Goal: Find specific fact: Find specific page/section

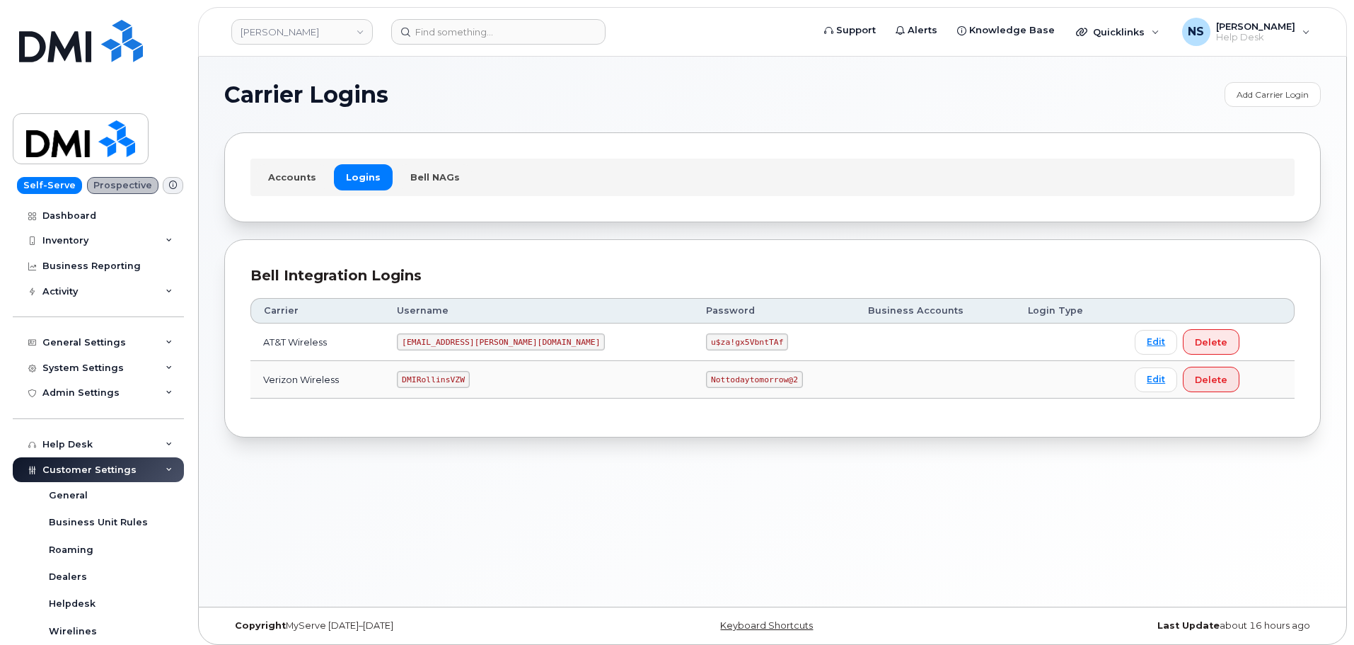
click at [466, 388] on td "DMIRollinsVZW" at bounding box center [538, 380] width 309 height 38
click at [466, 384] on code "DMIRollinsVZW" at bounding box center [433, 379] width 72 height 17
click at [466, 383] on code "DMIRollinsVZW" at bounding box center [433, 379] width 72 height 17
copy code "DMIRollinsVZW"
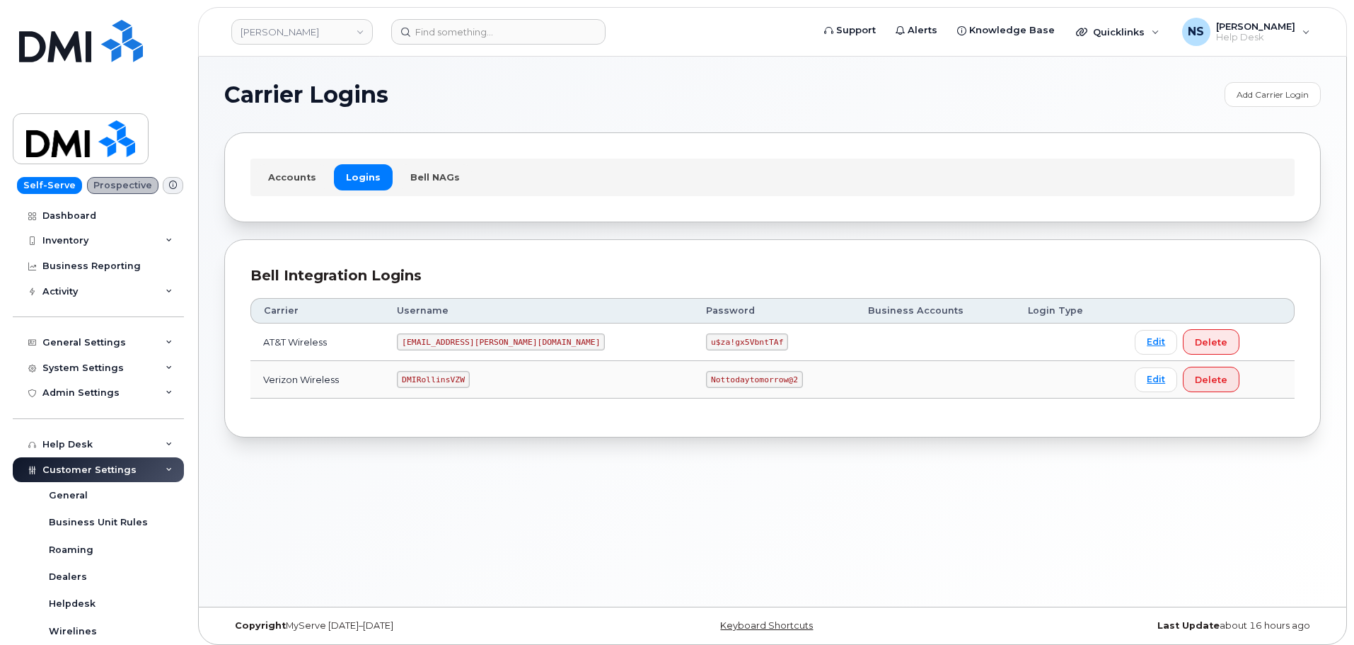
click at [706, 383] on code "Nottodaytomorrow@2" at bounding box center [754, 379] width 96 height 17
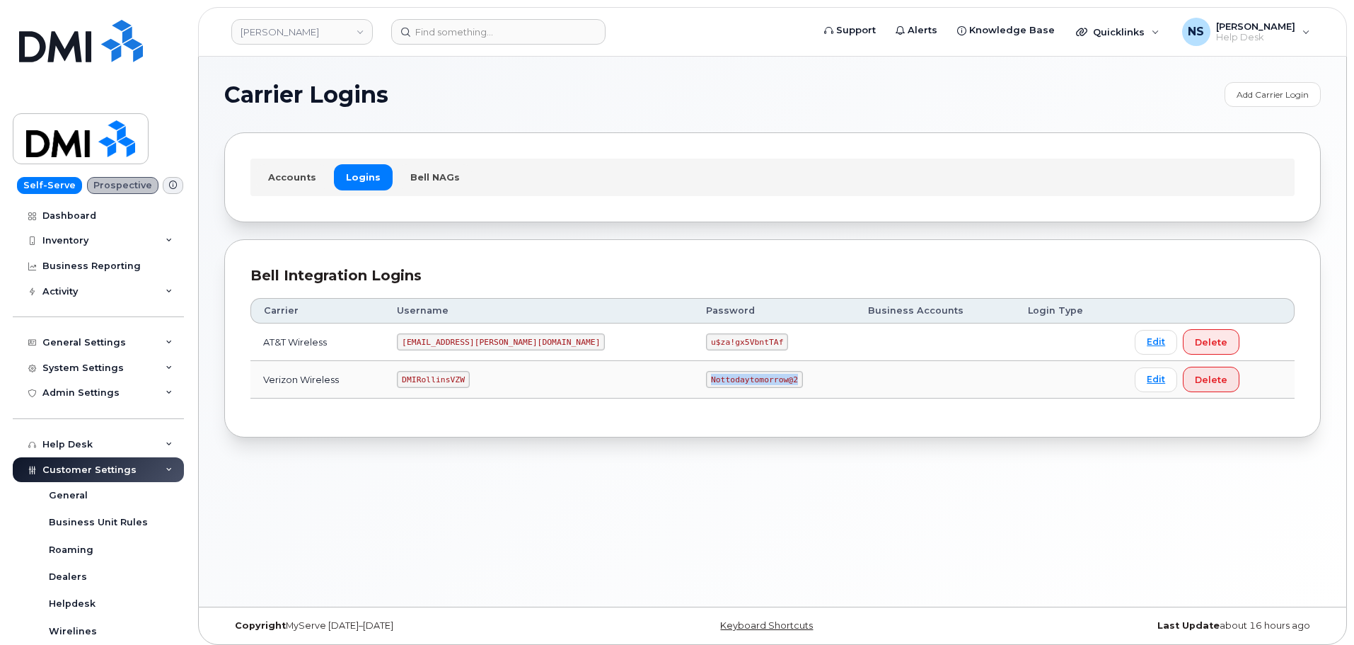
click at [706, 383] on code "Nottodaytomorrow@2" at bounding box center [754, 379] width 96 height 17
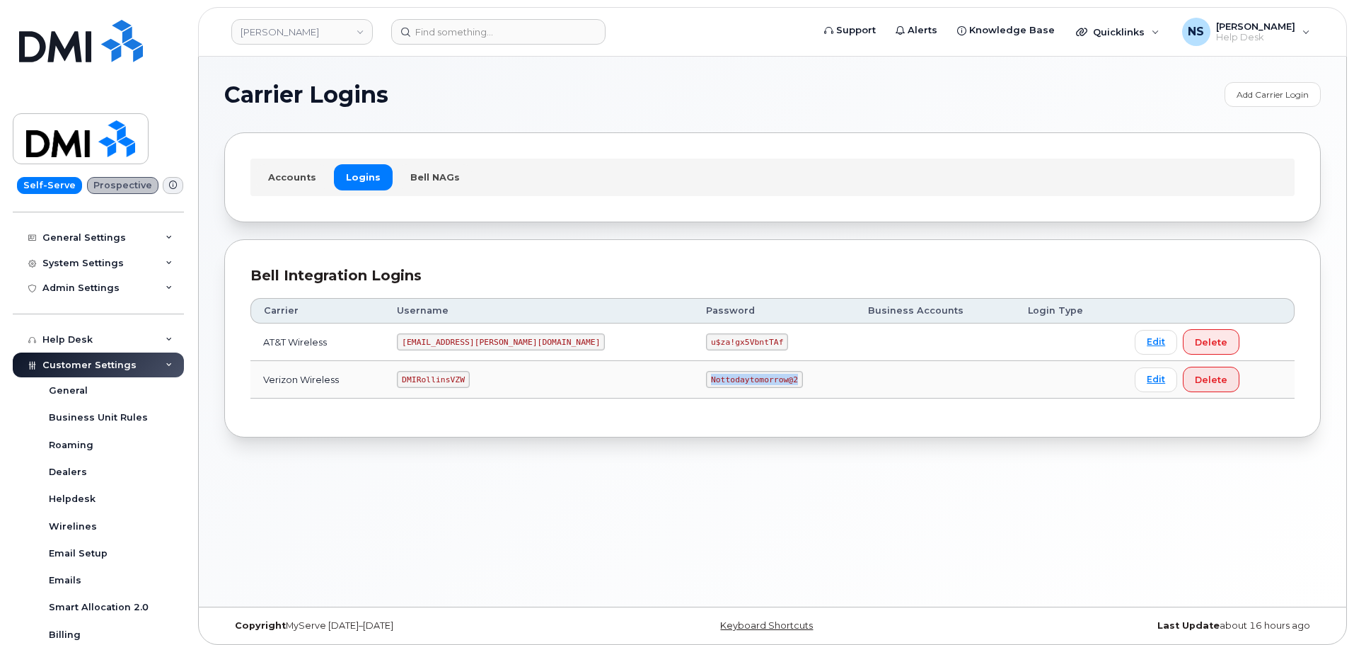
scroll to position [98, 0]
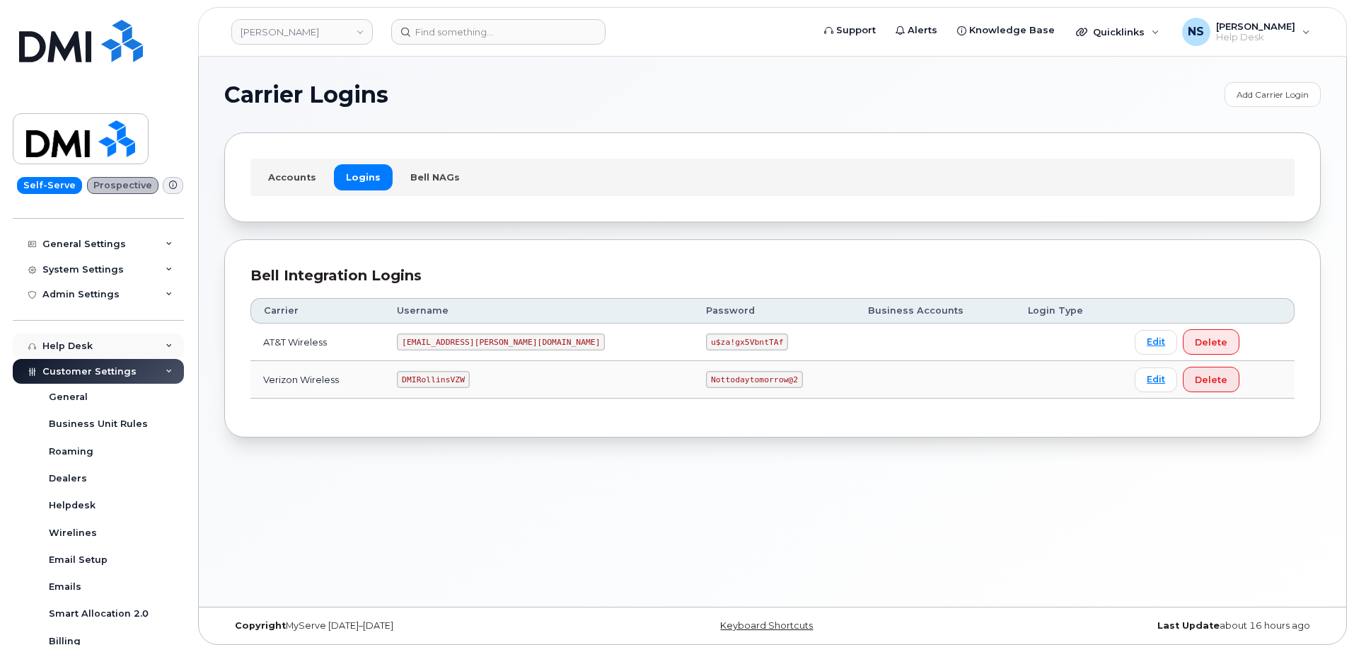
click at [74, 340] on div "Help Desk" at bounding box center [67, 345] width 50 height 11
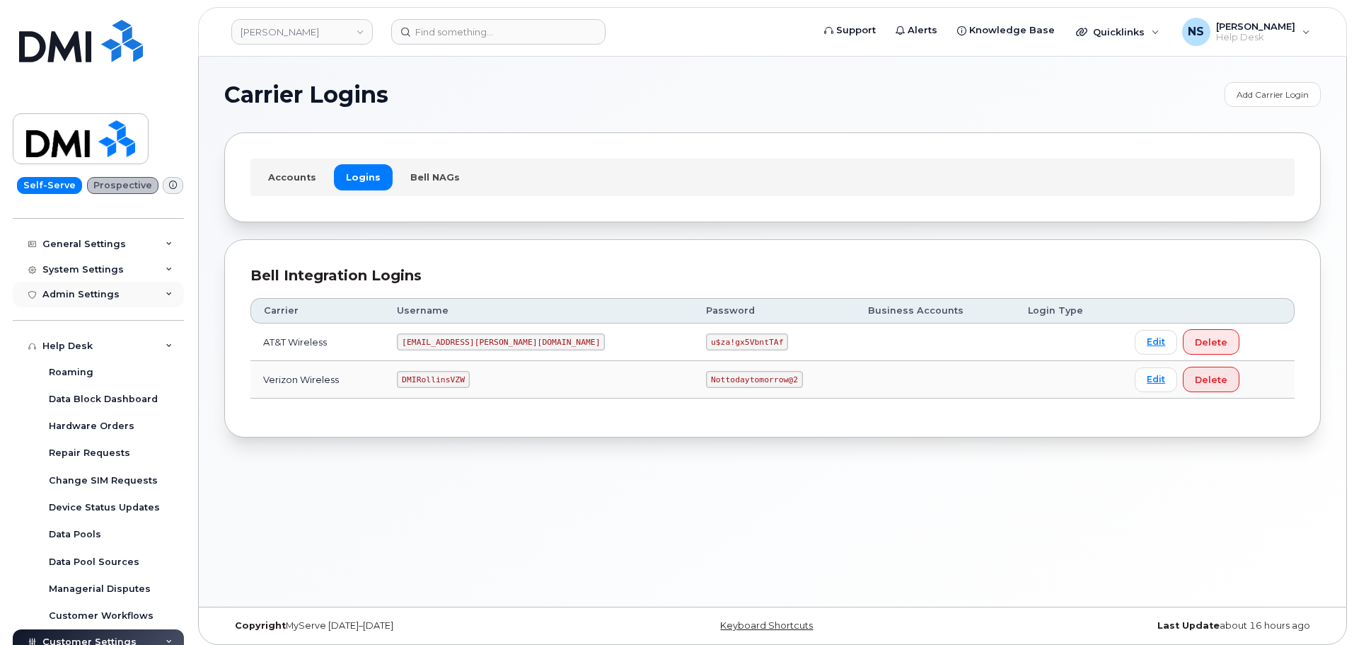
scroll to position [28, 0]
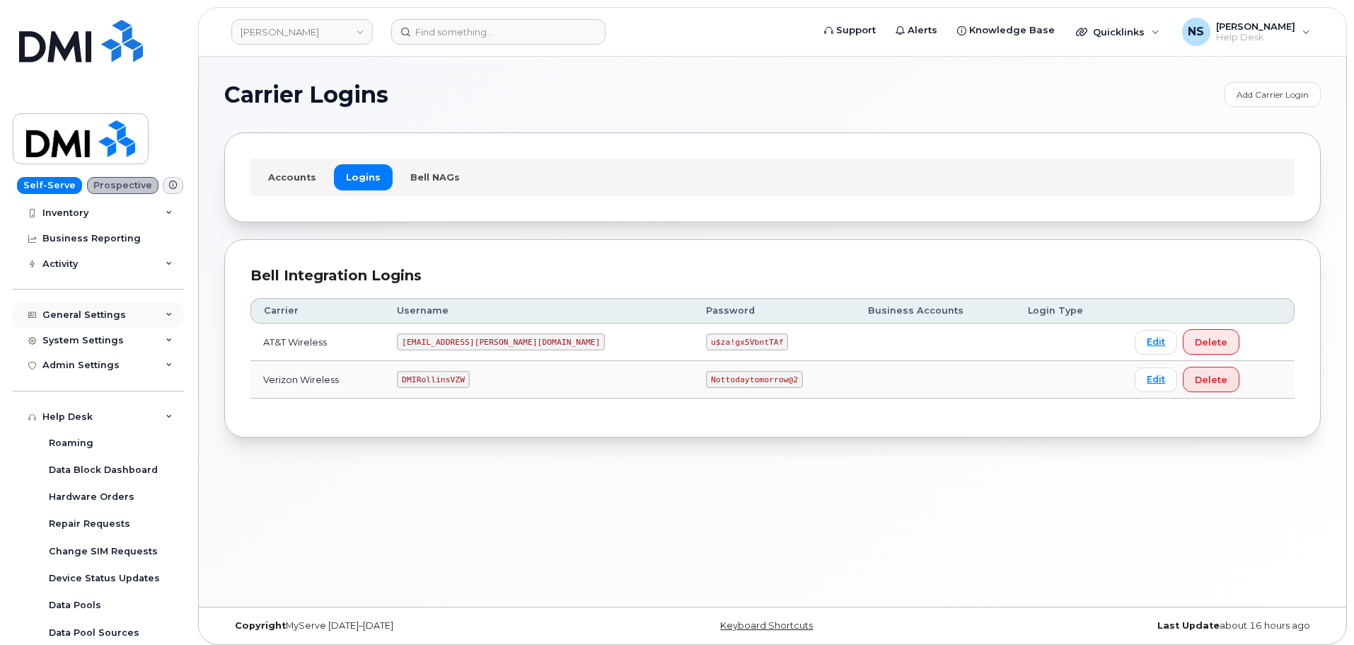
click at [99, 316] on div "General Settings" at bounding box center [83, 314] width 83 height 11
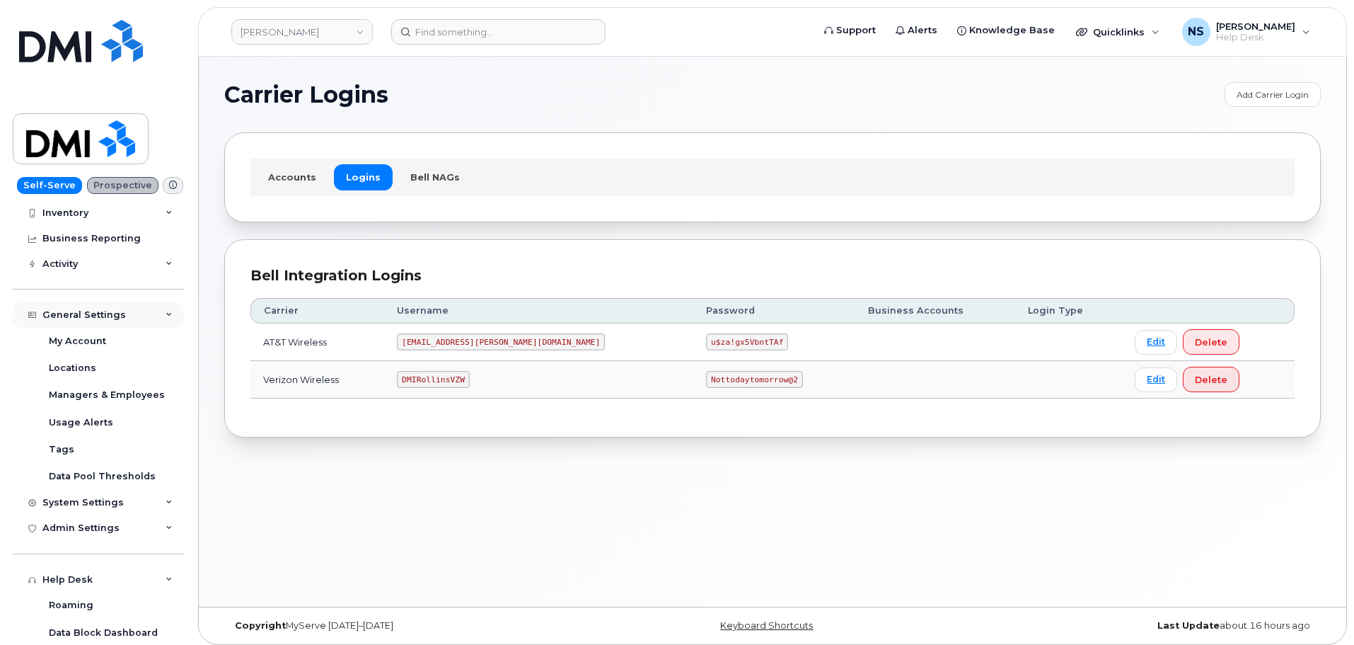
click at [100, 317] on div "General Settings" at bounding box center [83, 314] width 83 height 11
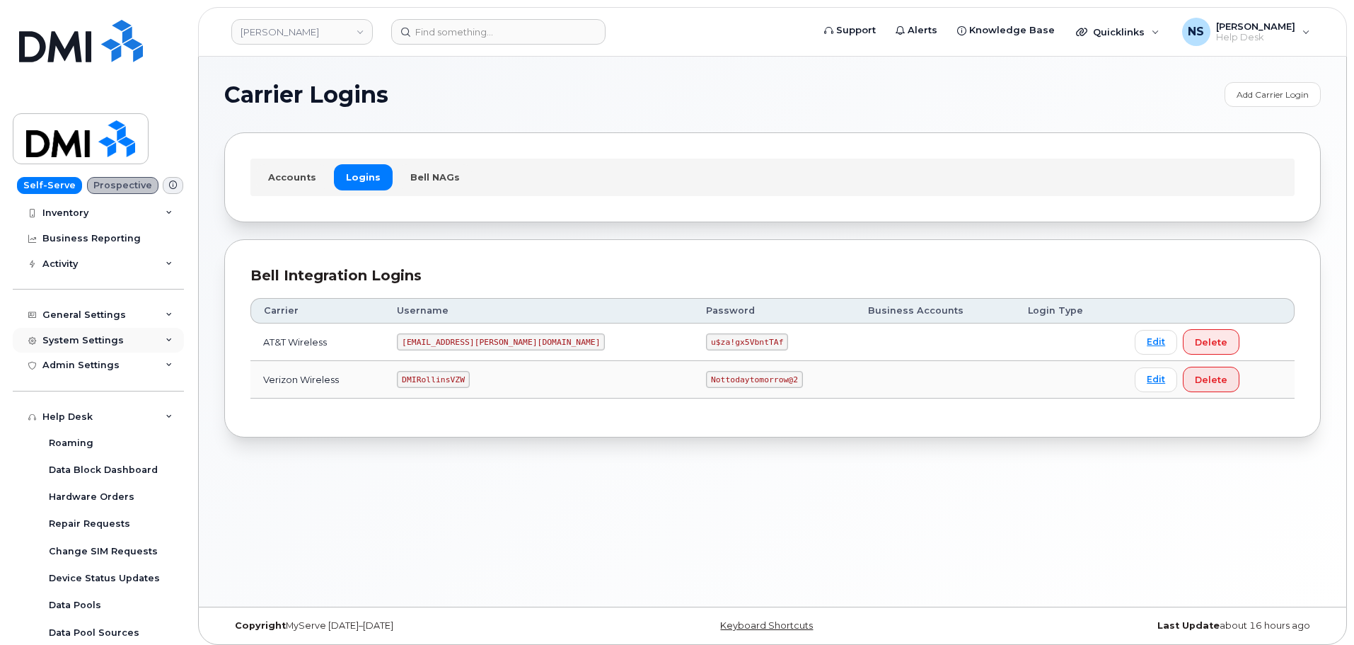
click at [91, 346] on div "System Settings" at bounding box center [98, 340] width 171 height 25
click at [92, 347] on div "System Settings" at bounding box center [98, 340] width 171 height 25
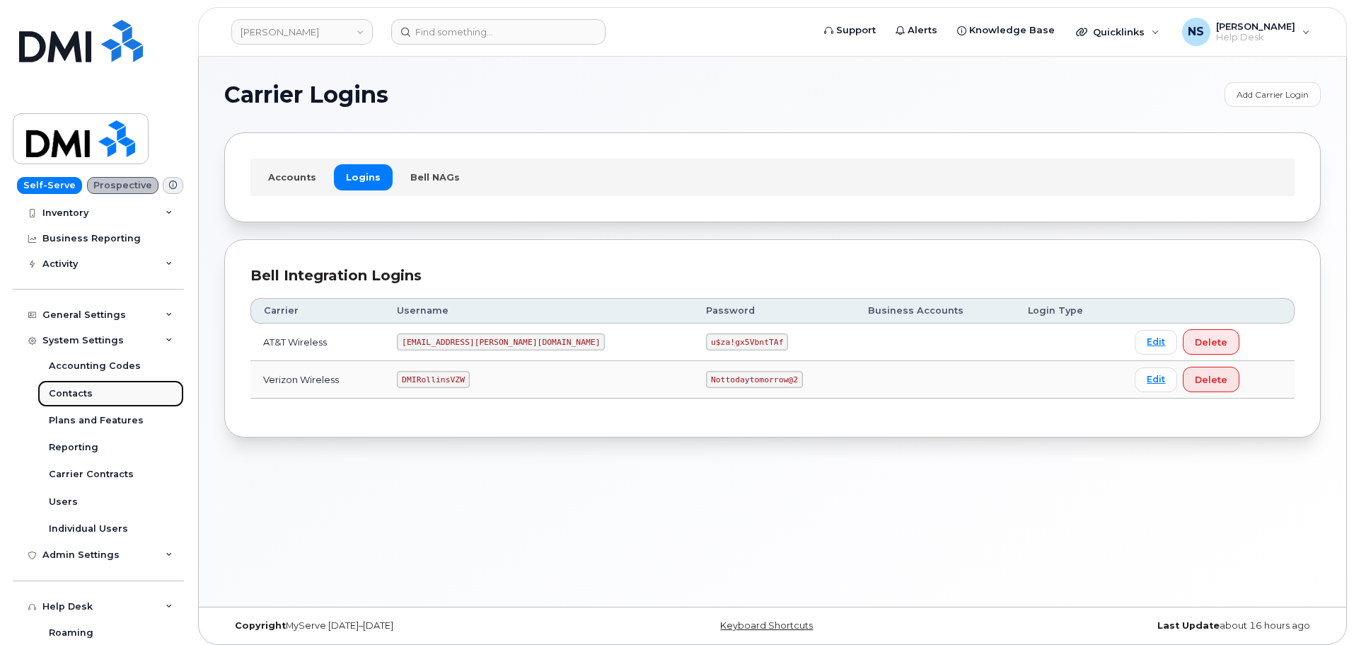
click at [102, 389] on link "Contacts" at bounding box center [111, 393] width 146 height 27
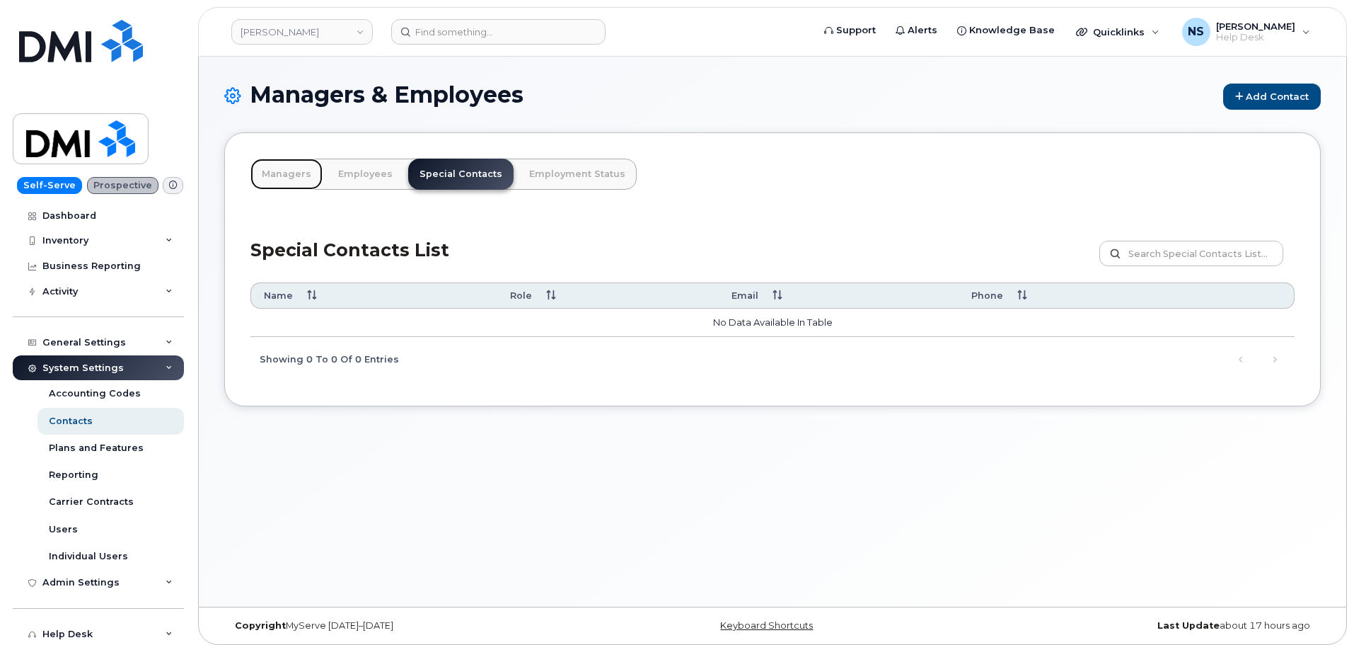
click at [272, 185] on link "Managers" at bounding box center [286, 174] width 72 height 31
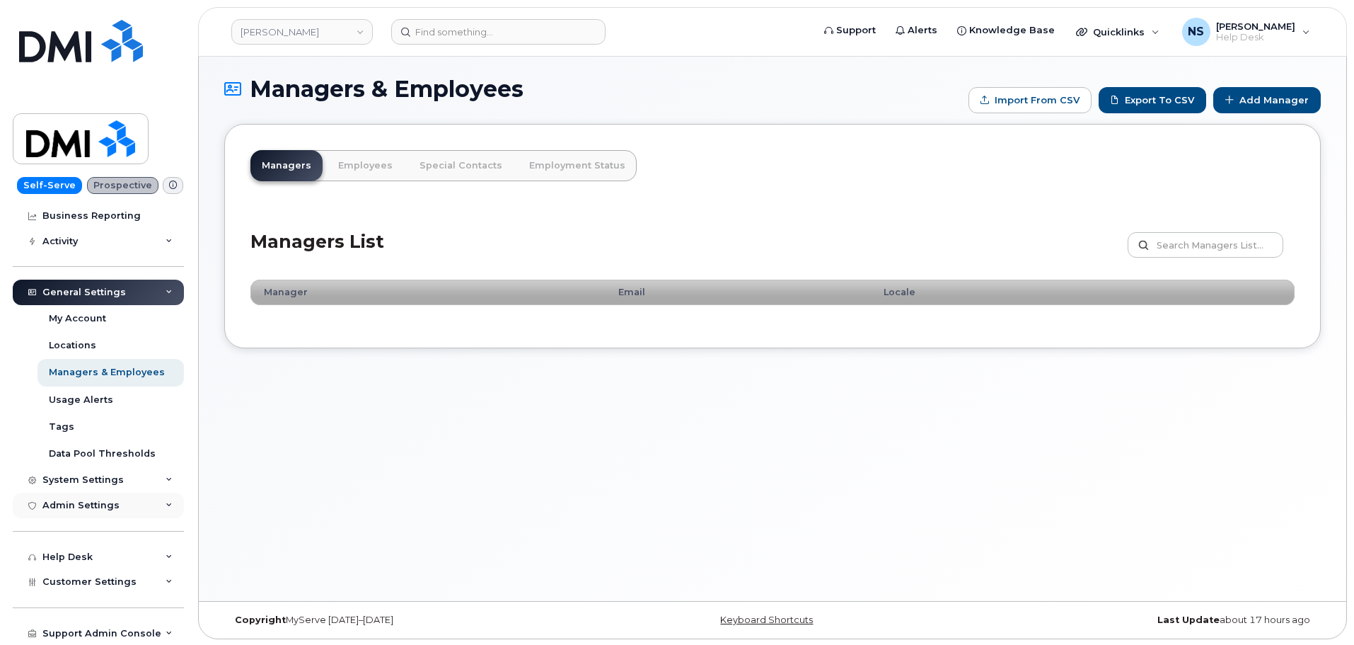
scroll to position [7, 0]
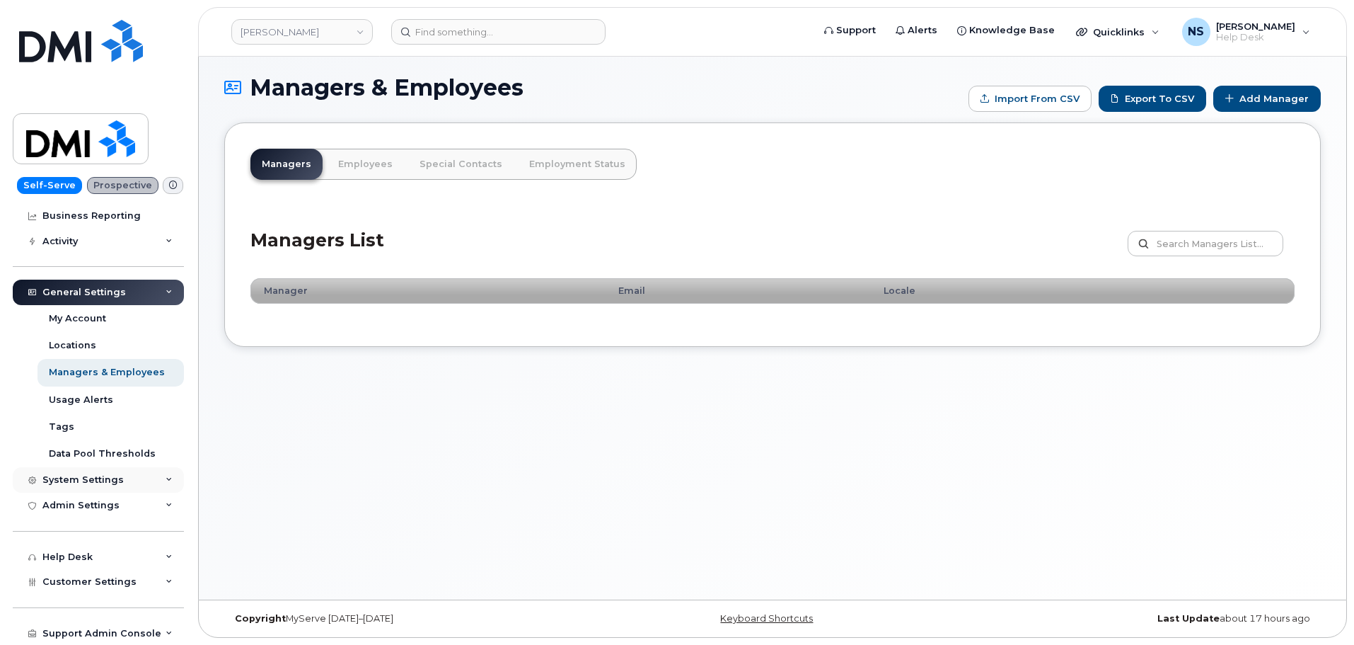
click at [89, 477] on div "System Settings" at bounding box center [82, 479] width 81 height 11
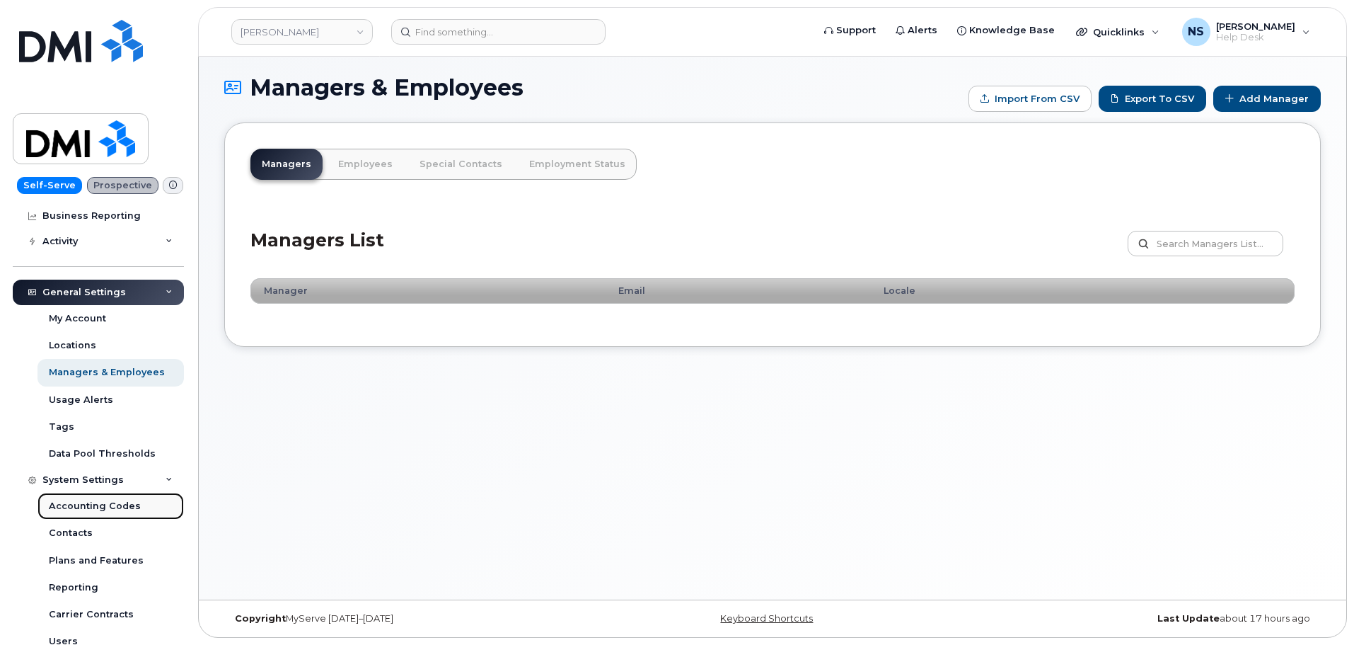
click at [93, 498] on link "Accounting Codes" at bounding box center [111, 506] width 146 height 27
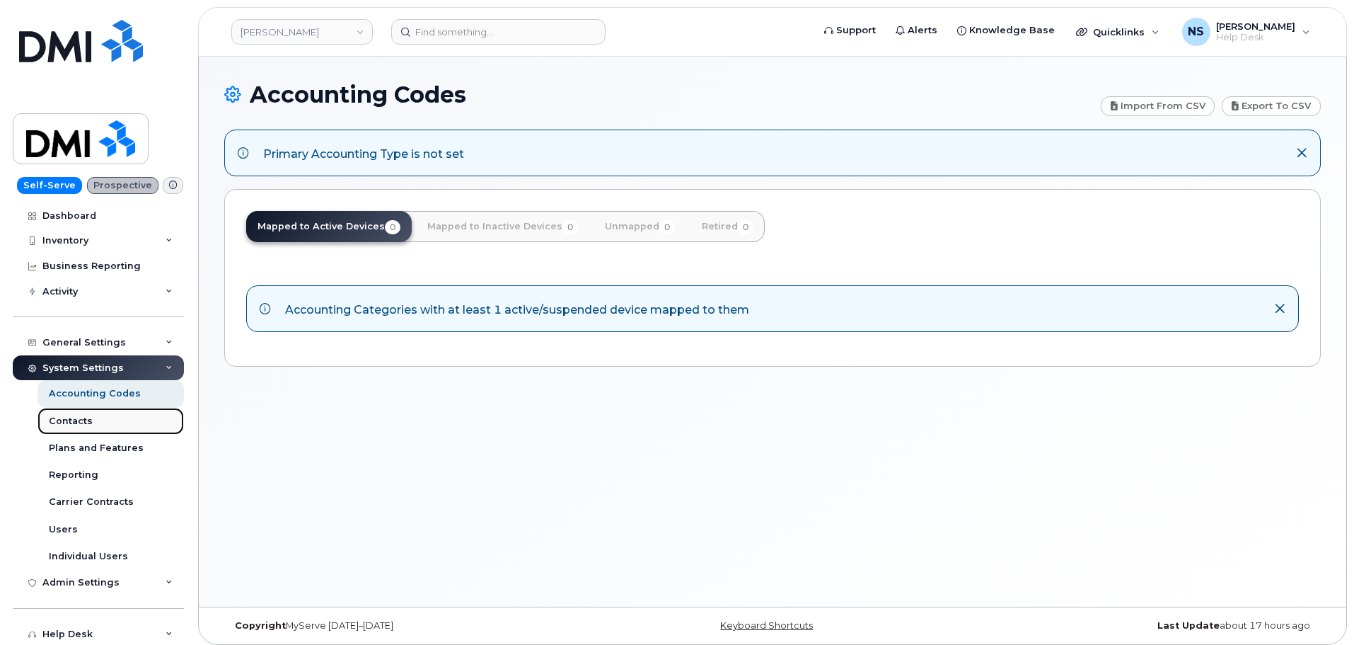
click at [75, 415] on div "Contacts" at bounding box center [71, 421] width 44 height 13
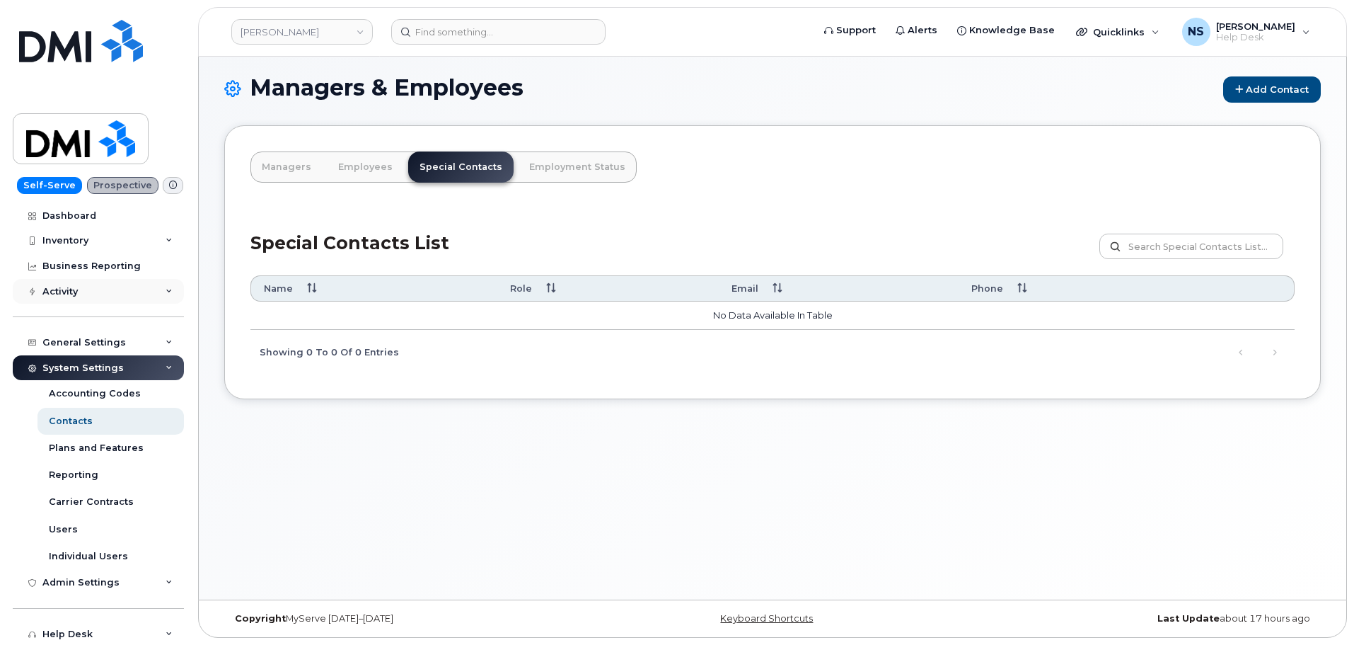
click at [115, 284] on div "Activity" at bounding box center [98, 291] width 171 height 25
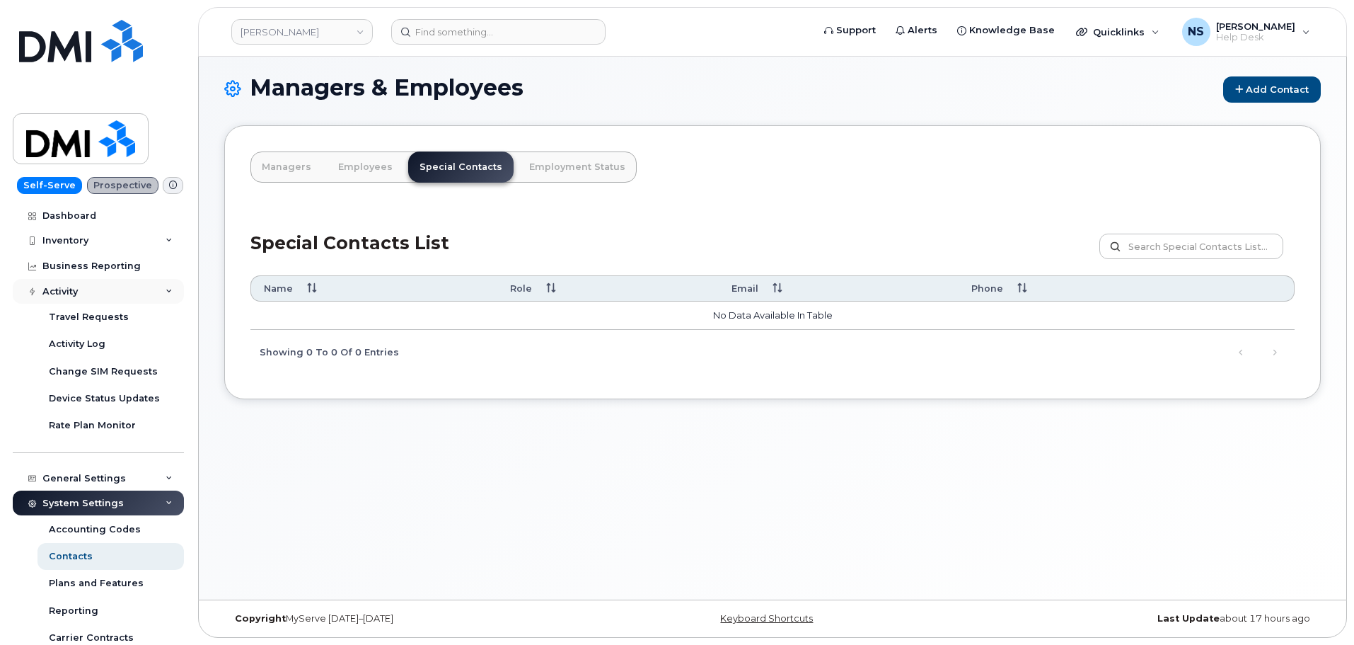
click at [115, 284] on div "Activity" at bounding box center [98, 291] width 171 height 25
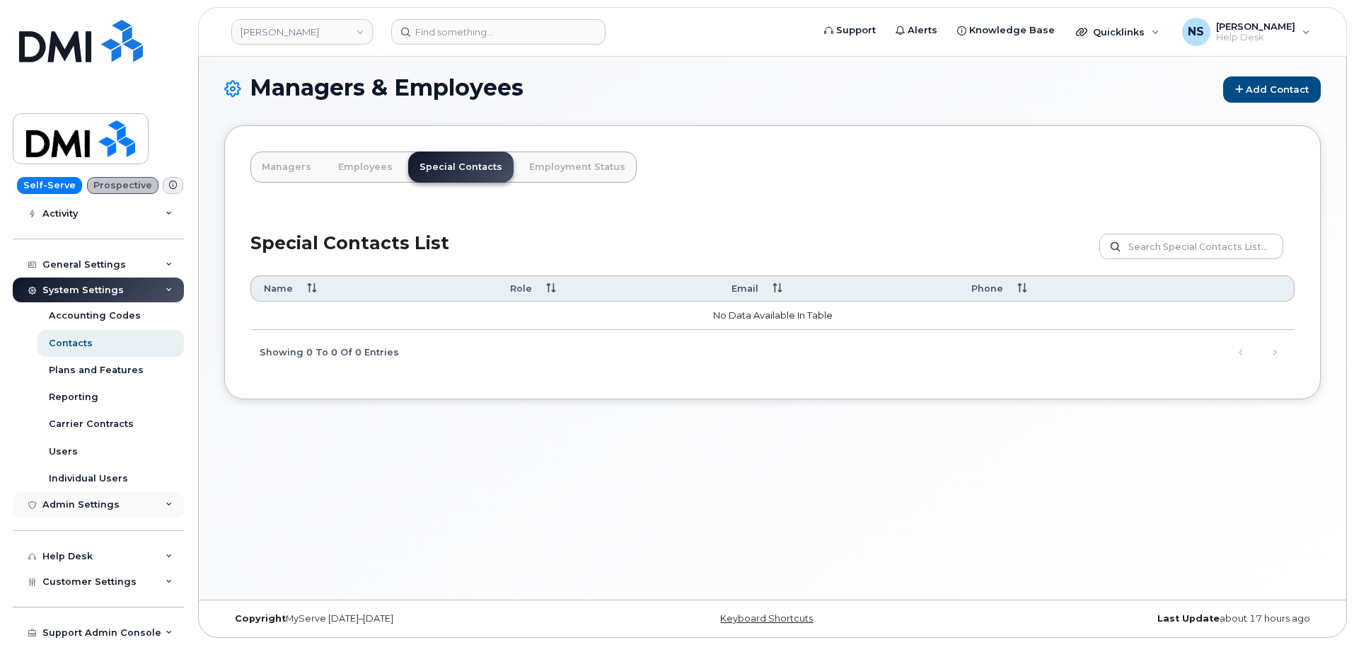
click at [86, 508] on div "Admin Settings" at bounding box center [80, 504] width 77 height 11
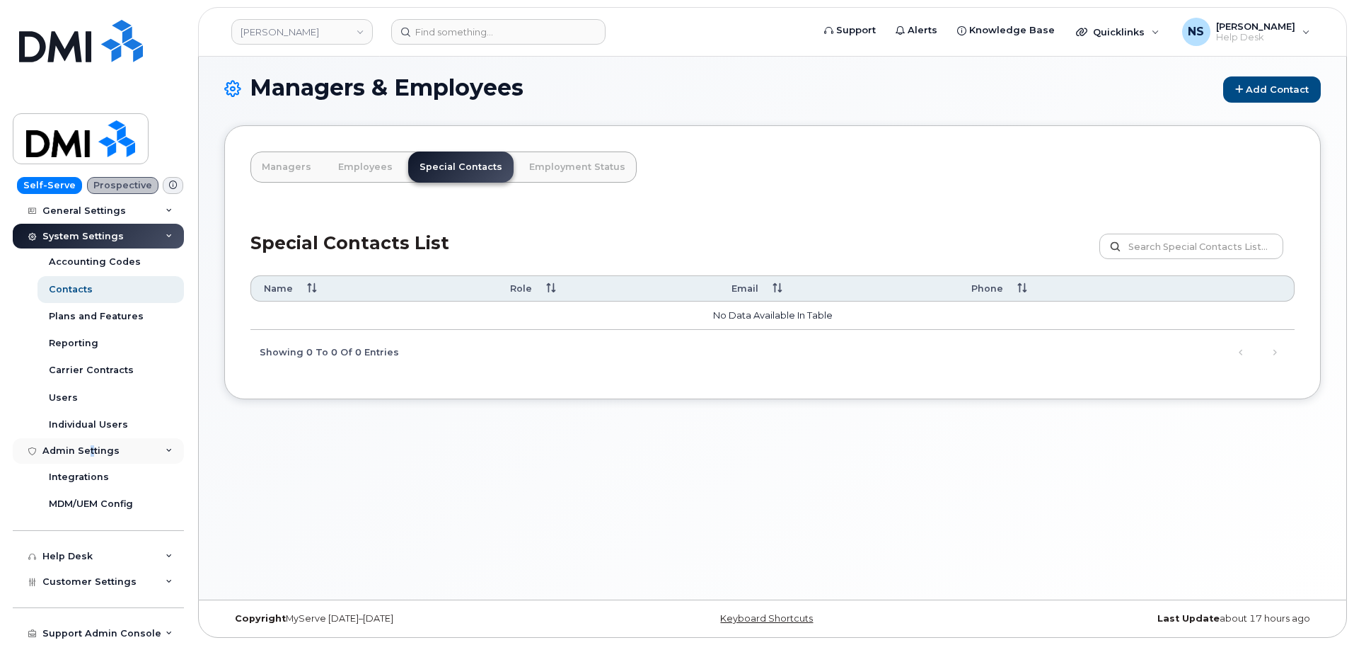
click at [88, 452] on div "Admin Settings" at bounding box center [80, 450] width 77 height 11
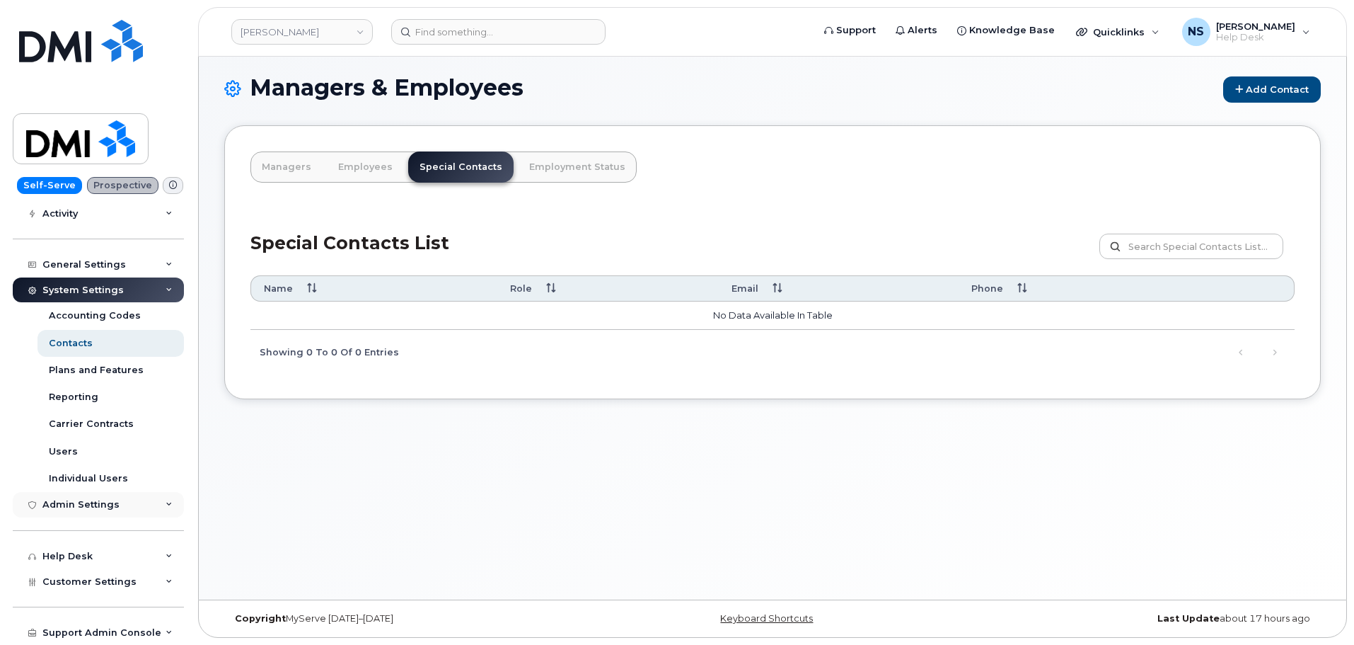
click at [97, 500] on div "Admin Settings" at bounding box center [80, 504] width 77 height 11
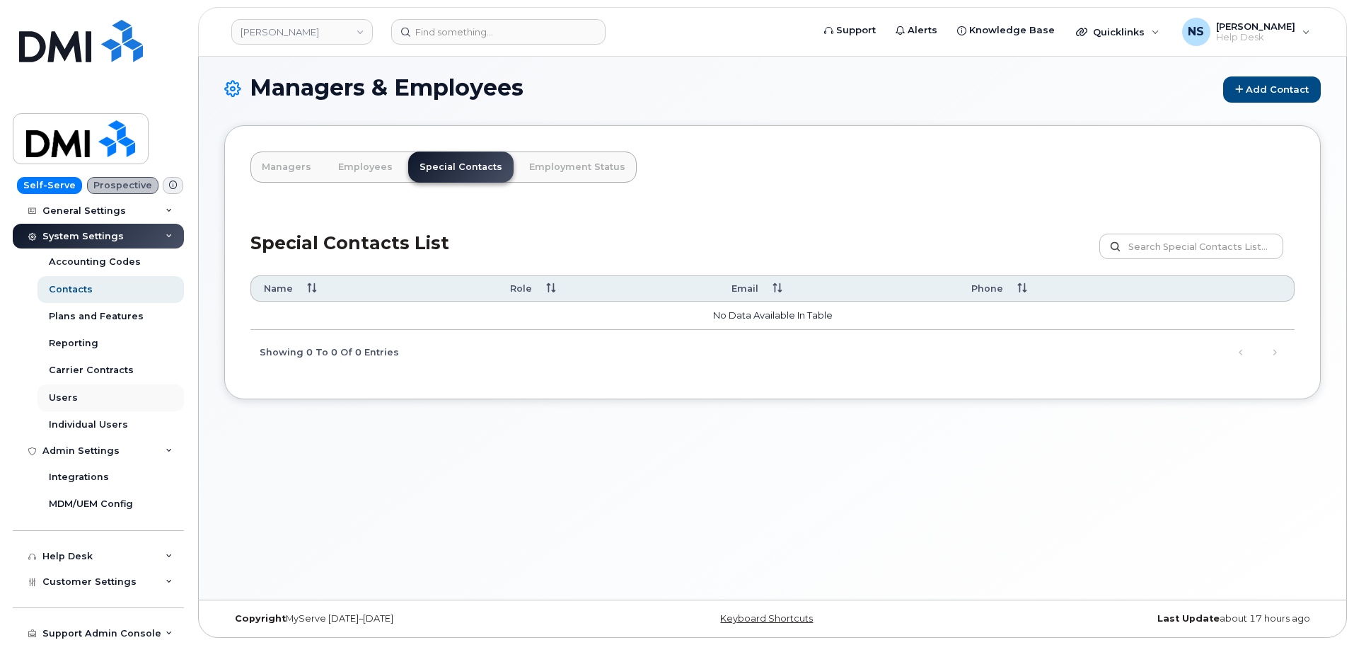
click at [82, 449] on div "Admin Settings" at bounding box center [80, 450] width 77 height 11
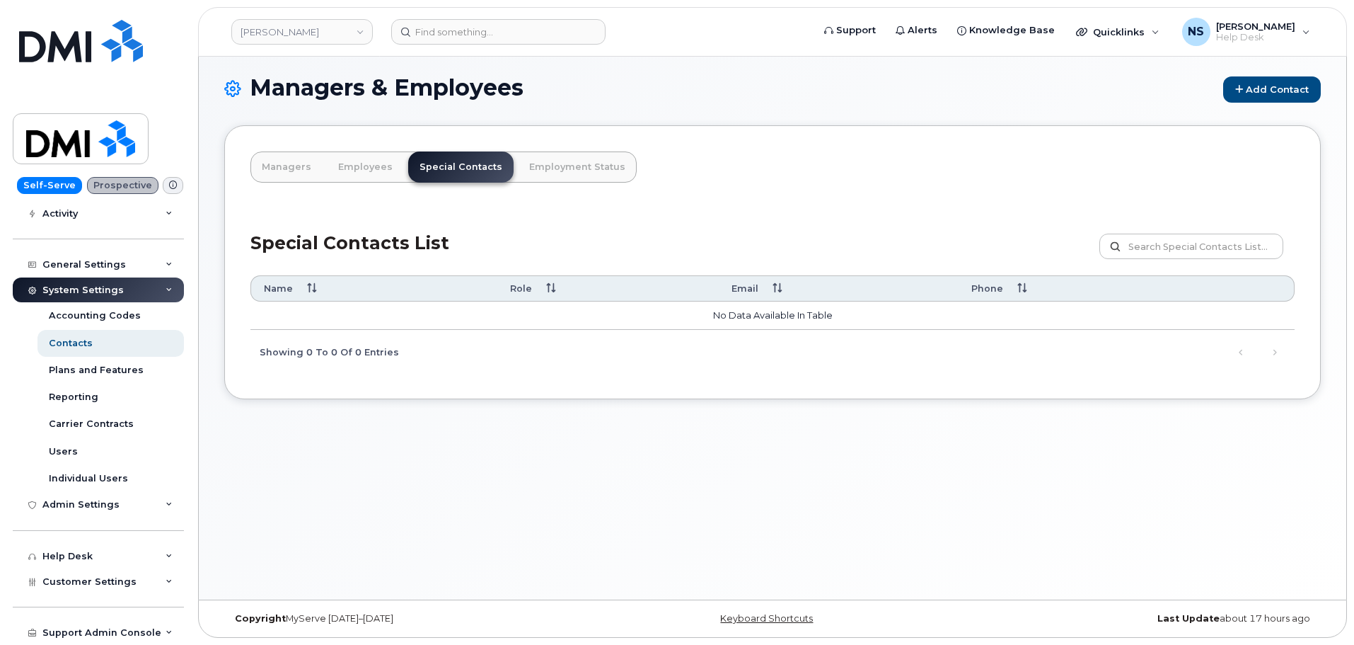
click at [88, 563] on div "Help Desk" at bounding box center [98, 555] width 171 height 25
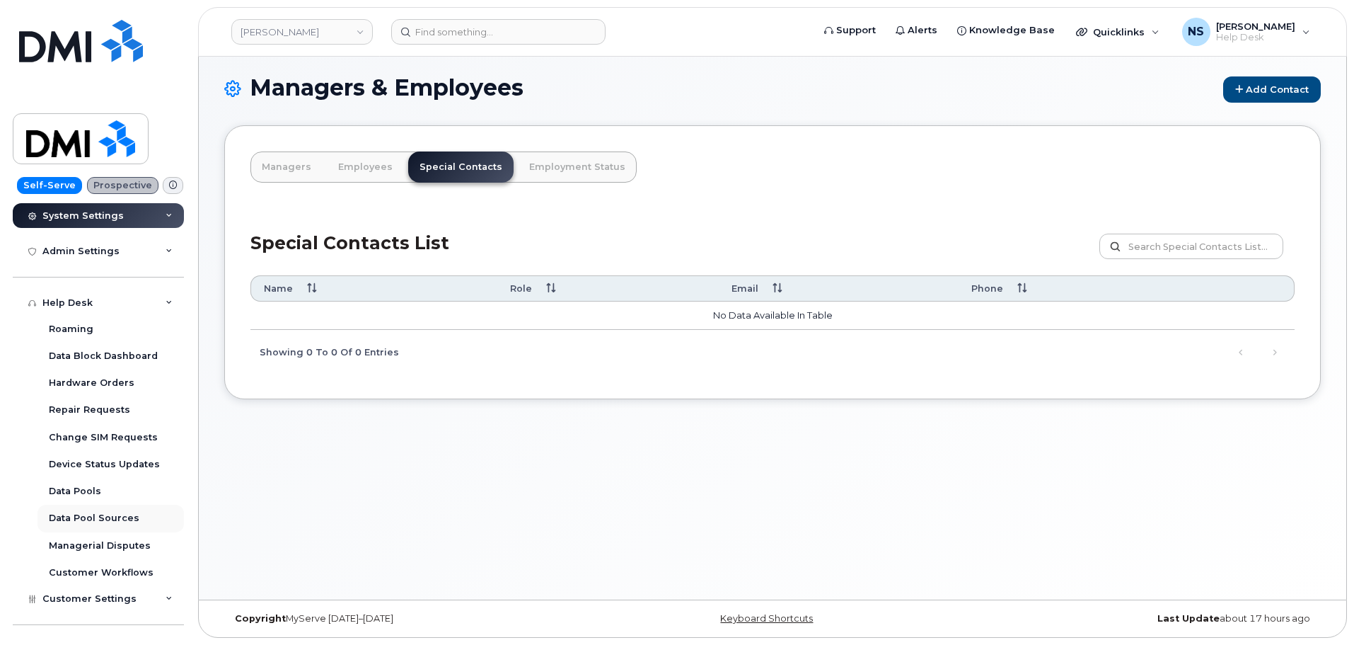
scroll to position [344, 0]
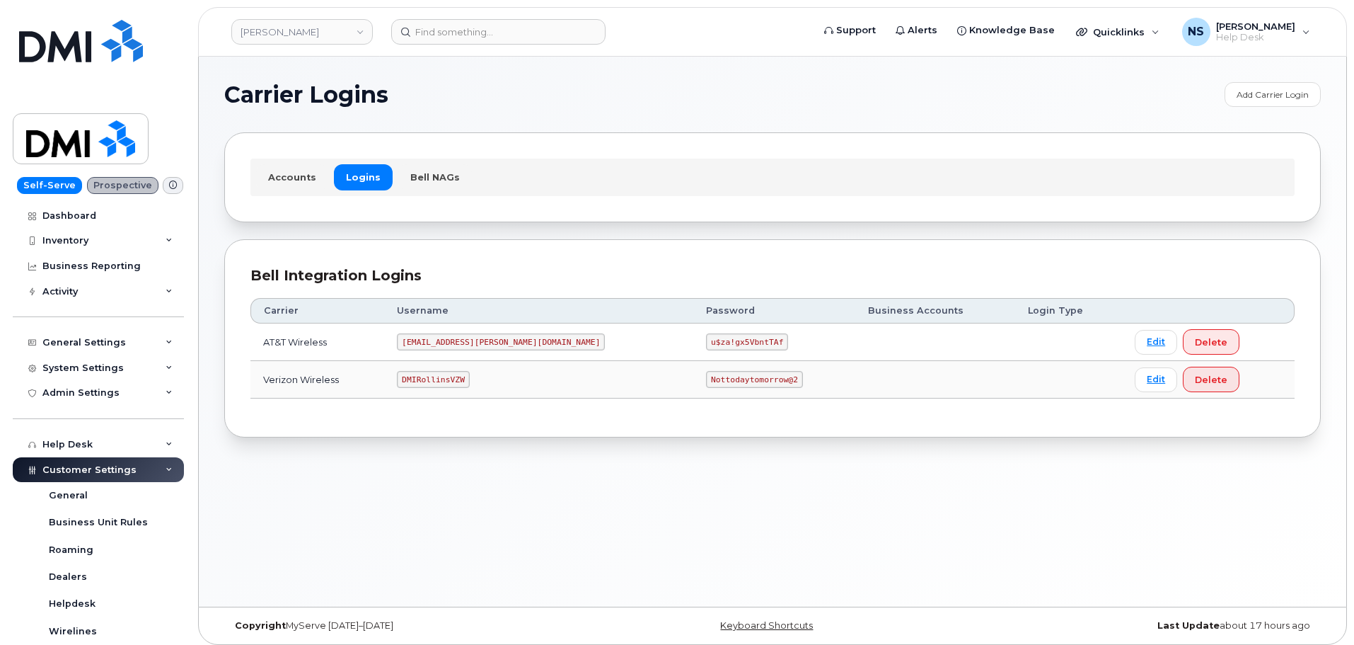
drag, startPoint x: 463, startPoint y: 367, endPoint x: 467, endPoint y: 374, distance: 7.9
click at [466, 373] on td "DMIRollinsVZW" at bounding box center [538, 380] width 309 height 38
click at [467, 374] on code "DMIRollinsVZW" at bounding box center [433, 379] width 72 height 17
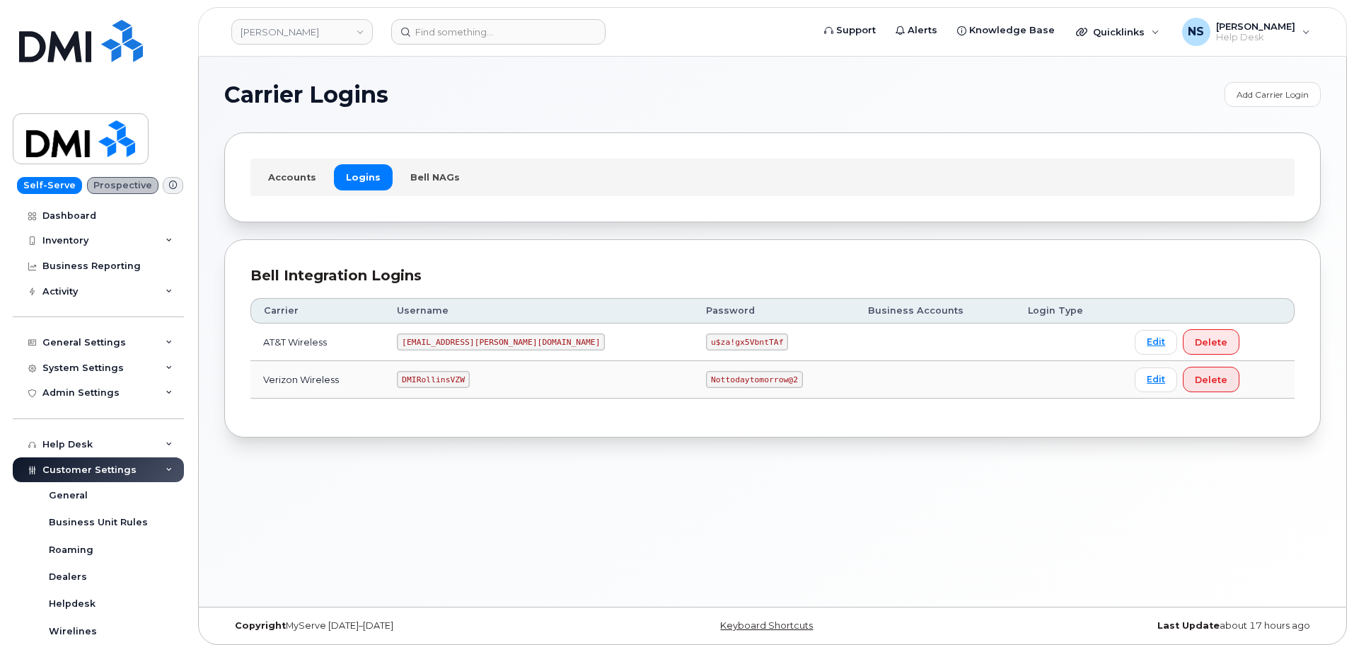
click at [706, 381] on code "Nottodaytomorrow@2" at bounding box center [754, 379] width 96 height 17
click at [706, 379] on code "Nottodaytomorrow@2" at bounding box center [754, 379] width 96 height 17
click at [706, 377] on code "Nottodaytomorrow@2" at bounding box center [754, 379] width 96 height 17
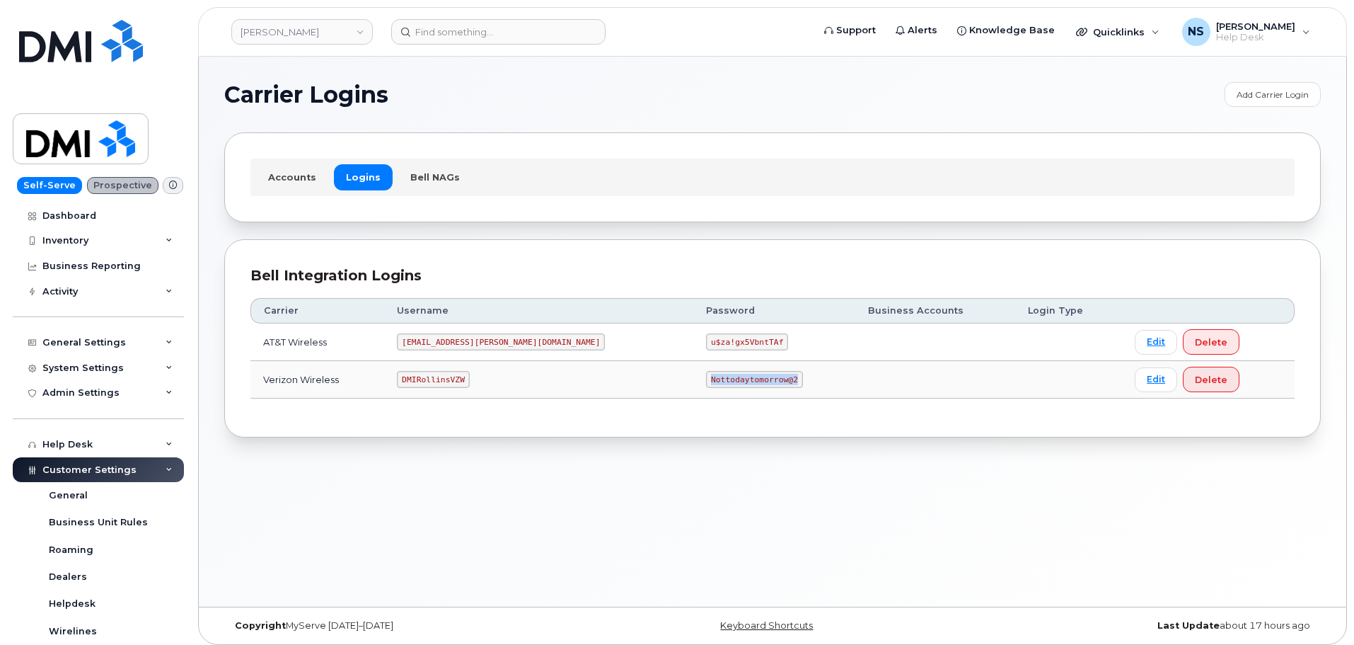
click at [706, 377] on code "Nottodaytomorrow@2" at bounding box center [754, 379] width 96 height 17
copy code "Nottodaytomorrow@2"
